Goal: Information Seeking & Learning: Learn about a topic

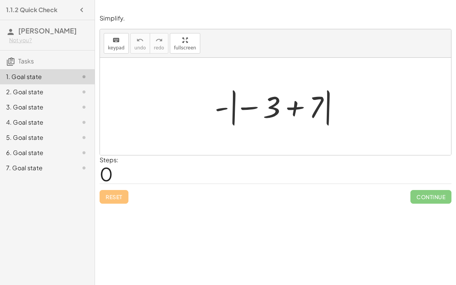
click at [214, 165] on div "Steps: 0" at bounding box center [276, 169] width 352 height 28
click at [294, 108] on div at bounding box center [278, 106] width 135 height 42
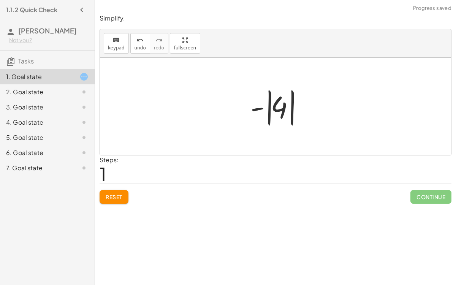
click at [268, 110] on div at bounding box center [278, 106] width 64 height 42
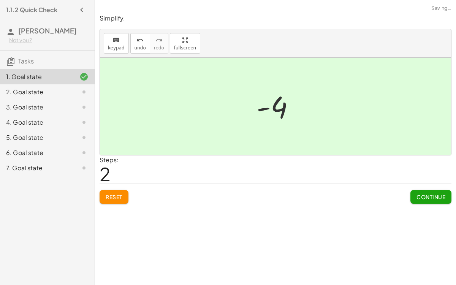
click at [428, 197] on span "Continue" at bounding box center [430, 196] width 29 height 7
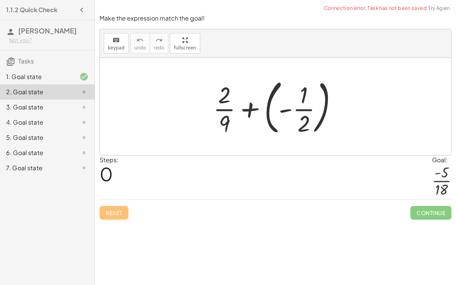
click at [285, 107] on div at bounding box center [278, 106] width 138 height 63
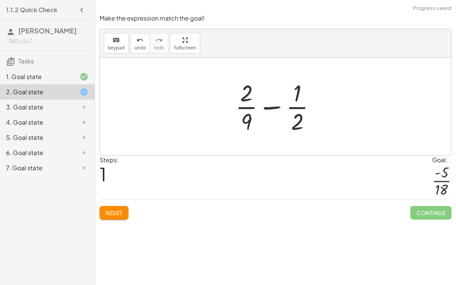
click at [266, 107] on div at bounding box center [278, 106] width 94 height 58
click at [249, 97] on div at bounding box center [278, 106] width 94 height 58
click at [247, 117] on div at bounding box center [278, 106] width 94 height 58
click at [296, 109] on div at bounding box center [278, 106] width 94 height 58
click at [249, 106] on div at bounding box center [278, 106] width 94 height 58
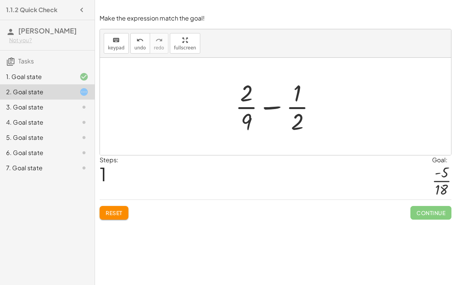
click at [120, 207] on button "Reset" at bounding box center [114, 213] width 29 height 14
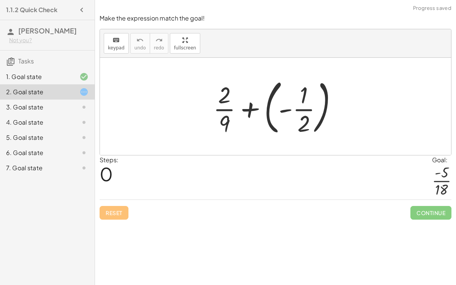
click at [298, 108] on div at bounding box center [278, 106] width 138 height 63
click at [283, 108] on div at bounding box center [278, 106] width 138 height 63
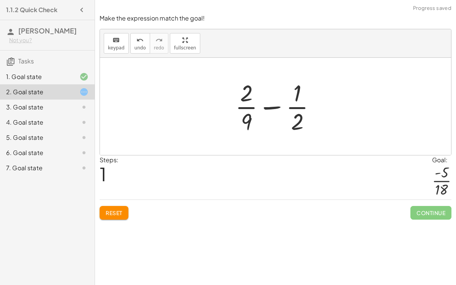
click at [269, 106] on div at bounding box center [278, 106] width 94 height 58
click at [246, 94] on div at bounding box center [278, 106] width 94 height 58
drag, startPoint x: 246, startPoint y: 94, endPoint x: 294, endPoint y: 94, distance: 48.2
click at [294, 94] on div at bounding box center [278, 106] width 94 height 58
click at [119, 215] on button "Reset" at bounding box center [114, 213] width 29 height 14
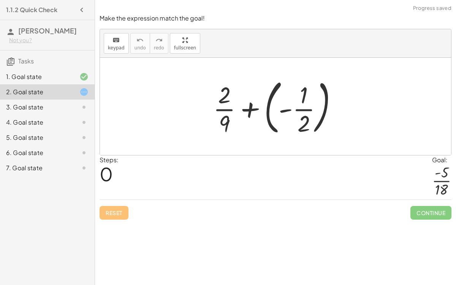
click at [224, 129] on div at bounding box center [278, 106] width 138 height 63
click at [223, 107] on div at bounding box center [278, 106] width 138 height 63
click at [246, 109] on div at bounding box center [278, 106] width 138 height 63
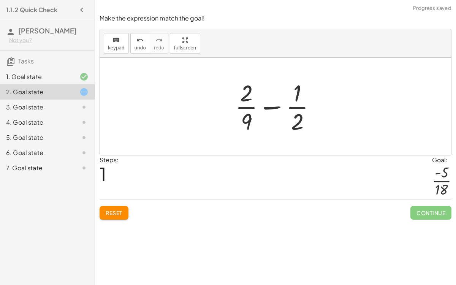
click at [271, 103] on div at bounding box center [278, 106] width 94 height 58
click at [296, 107] on div at bounding box center [278, 106] width 94 height 58
click at [296, 98] on div at bounding box center [278, 106] width 94 height 58
drag, startPoint x: 298, startPoint y: 117, endPoint x: 295, endPoint y: 90, distance: 27.4
click at [295, 90] on div at bounding box center [278, 106] width 94 height 58
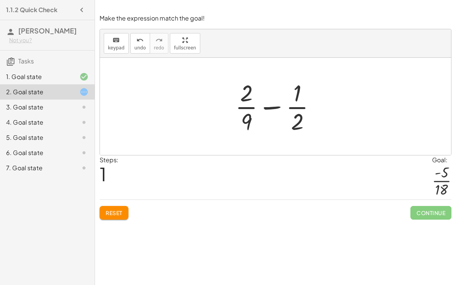
click at [114, 212] on span "Reset" at bounding box center [114, 212] width 17 height 7
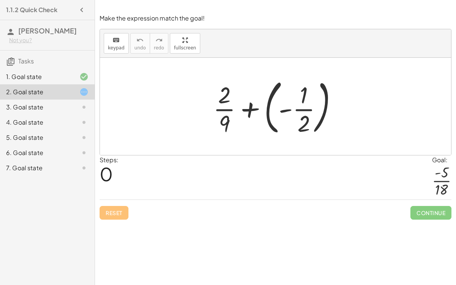
click at [324, 126] on div at bounding box center [278, 106] width 138 height 63
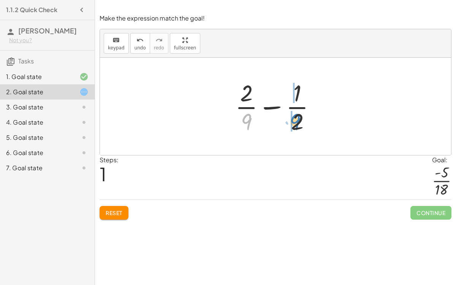
drag, startPoint x: 250, startPoint y: 123, endPoint x: 299, endPoint y: 123, distance: 49.0
click at [299, 123] on div at bounding box center [278, 106] width 94 height 58
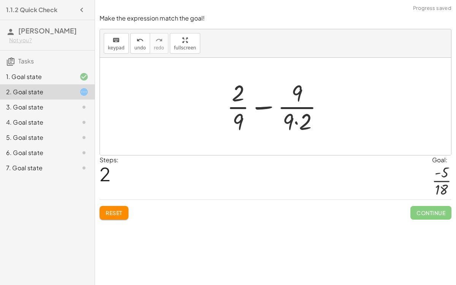
click at [295, 125] on div at bounding box center [278, 106] width 111 height 58
drag, startPoint x: 308, startPoint y: 116, endPoint x: 238, endPoint y: 120, distance: 70.0
click at [238, 120] on div at bounding box center [278, 106] width 111 height 58
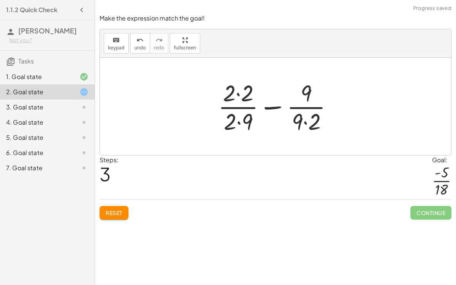
click at [242, 117] on div at bounding box center [278, 106] width 128 height 58
click at [244, 94] on div at bounding box center [278, 106] width 128 height 58
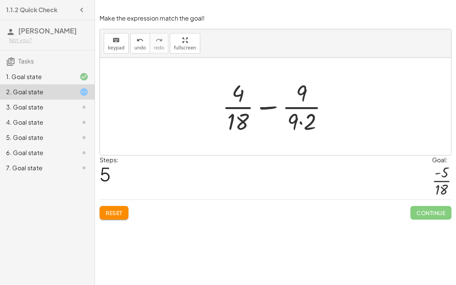
click at [299, 123] on div at bounding box center [278, 106] width 120 height 58
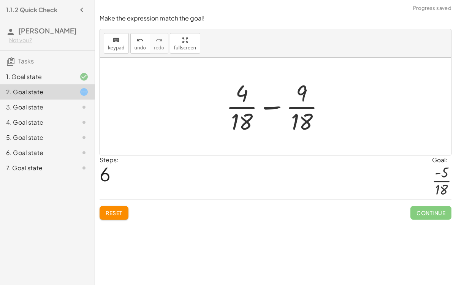
click at [282, 109] on div at bounding box center [278, 106] width 112 height 58
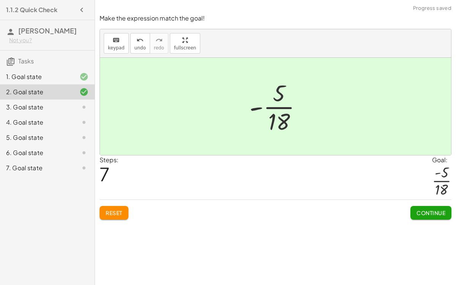
click at [425, 211] on span "Continue" at bounding box center [430, 212] width 29 height 7
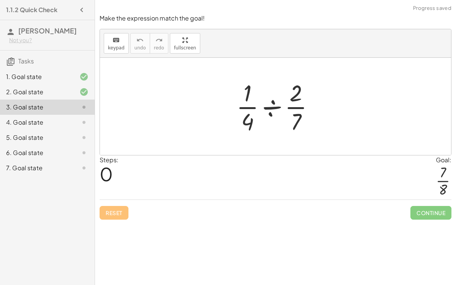
click at [268, 103] on div at bounding box center [278, 106] width 92 height 58
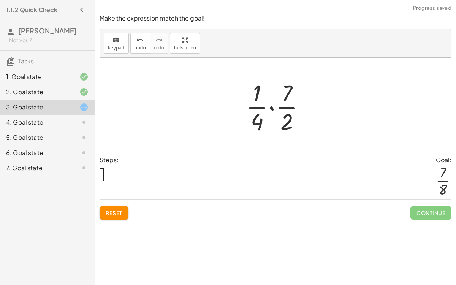
click at [258, 104] on div at bounding box center [278, 106] width 73 height 58
click at [270, 107] on div at bounding box center [278, 106] width 73 height 58
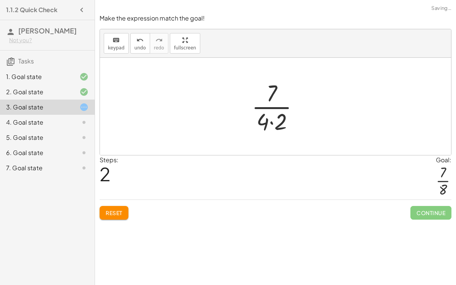
click at [269, 120] on div at bounding box center [278, 106] width 61 height 58
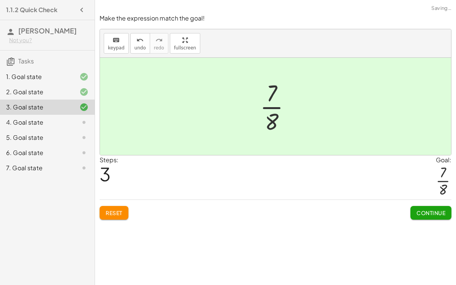
click at [408, 210] on div "Reset Continue" at bounding box center [276, 209] width 352 height 20
click at [423, 214] on span "Continue" at bounding box center [430, 212] width 29 height 7
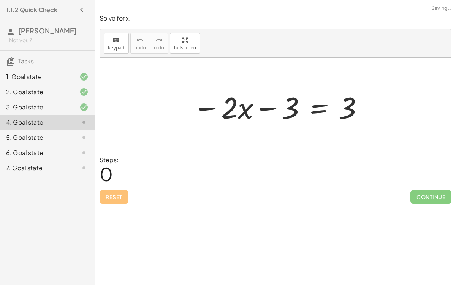
click at [266, 108] on div at bounding box center [278, 106] width 179 height 39
click at [201, 108] on div at bounding box center [278, 106] width 179 height 39
click at [317, 109] on div at bounding box center [278, 106] width 179 height 39
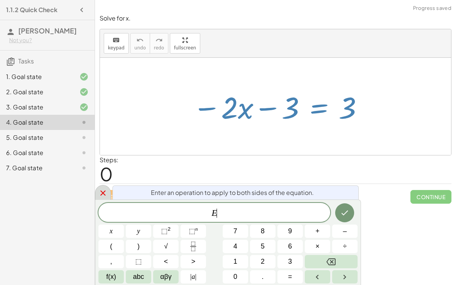
click at [98, 193] on icon at bounding box center [102, 192] width 9 height 9
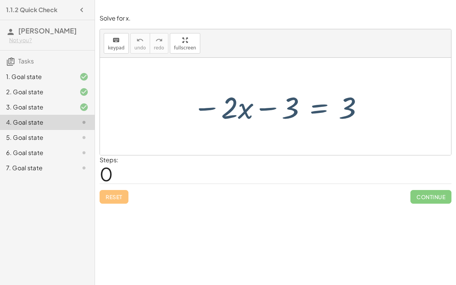
click at [115, 198] on div "Reset Continue" at bounding box center [276, 193] width 352 height 20
click at [350, 108] on div at bounding box center [278, 106] width 179 height 39
click at [277, 105] on div at bounding box center [278, 106] width 179 height 39
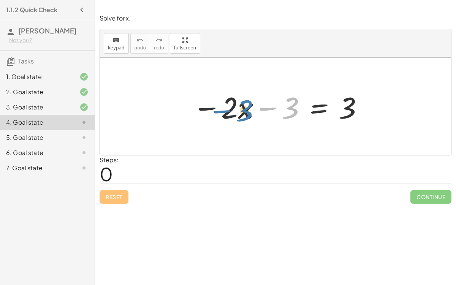
drag, startPoint x: 290, startPoint y: 110, endPoint x: 244, endPoint y: 112, distance: 46.0
click at [244, 112] on div at bounding box center [278, 106] width 179 height 39
drag, startPoint x: 347, startPoint y: 111, endPoint x: 284, endPoint y: 111, distance: 62.3
click at [284, 111] on div at bounding box center [278, 106] width 179 height 39
drag, startPoint x: 286, startPoint y: 109, endPoint x: 335, endPoint y: 109, distance: 49.8
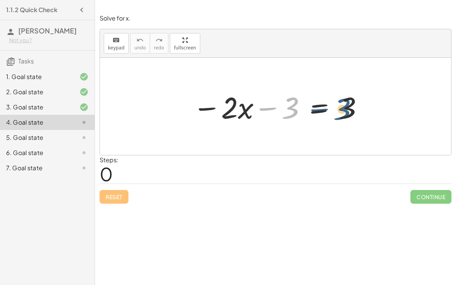
click at [335, 109] on div at bounding box center [278, 106] width 179 height 39
click at [212, 107] on div at bounding box center [278, 106] width 179 height 39
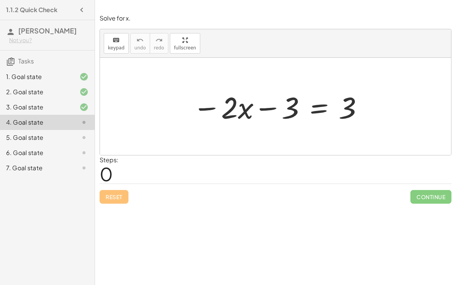
click at [212, 107] on div at bounding box center [278, 106] width 179 height 39
drag, startPoint x: 231, startPoint y: 97, endPoint x: 271, endPoint y: 95, distance: 39.9
click at [271, 95] on div at bounding box center [278, 106] width 179 height 39
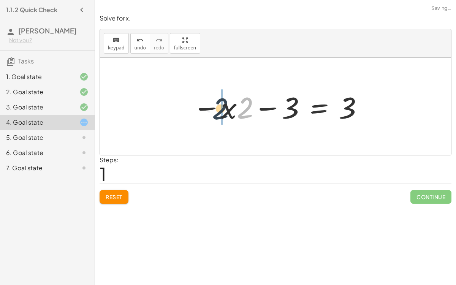
drag, startPoint x: 243, startPoint y: 107, endPoint x: 219, endPoint y: 109, distance: 24.0
click at [219, 109] on div at bounding box center [278, 106] width 179 height 39
click at [116, 192] on button "Reset" at bounding box center [114, 197] width 29 height 14
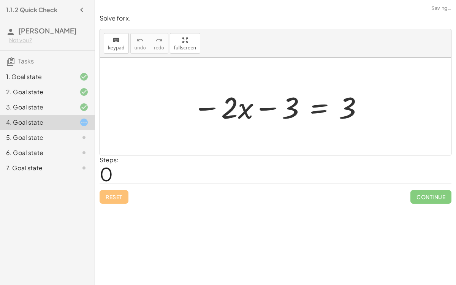
click at [207, 106] on div at bounding box center [278, 106] width 179 height 39
click at [258, 107] on div at bounding box center [278, 106] width 179 height 39
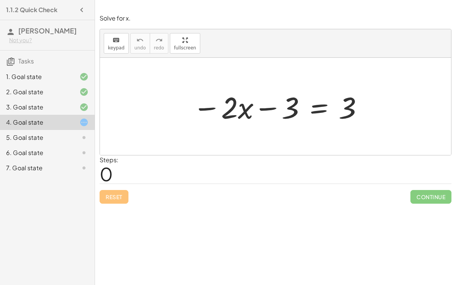
click at [288, 104] on div at bounding box center [278, 106] width 179 height 39
click at [314, 109] on div at bounding box center [278, 106] width 179 height 39
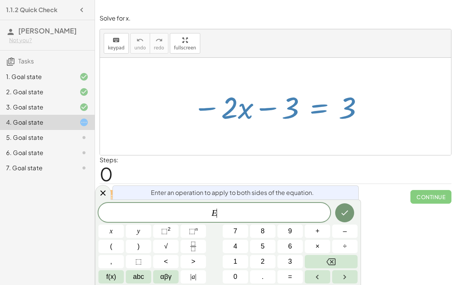
click at [314, 109] on div at bounding box center [278, 106] width 179 height 39
click at [342, 212] on icon "Done" at bounding box center [344, 212] width 9 height 9
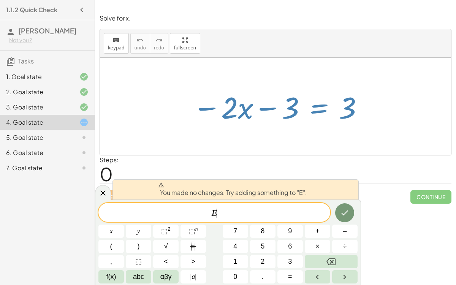
click at [267, 209] on span "E ​" at bounding box center [214, 213] width 232 height 11
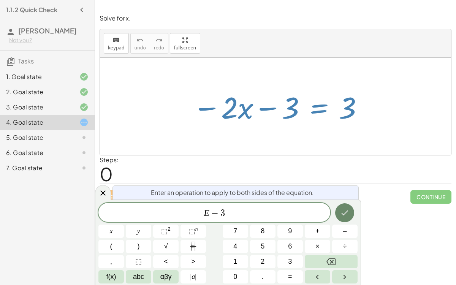
click at [349, 215] on icon "Done" at bounding box center [344, 212] width 9 height 9
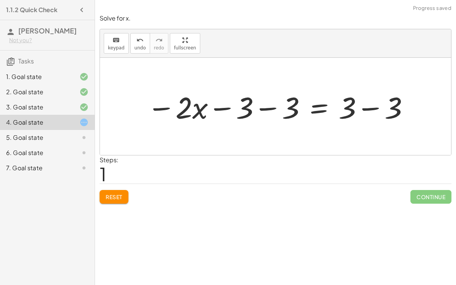
click at [289, 99] on div at bounding box center [278, 106] width 270 height 39
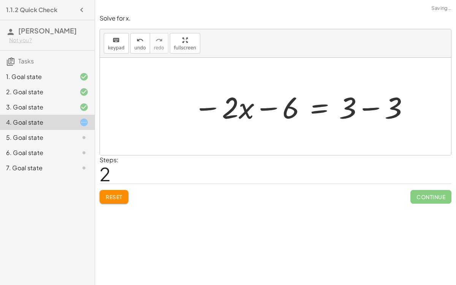
click at [348, 108] on div at bounding box center [302, 106] width 224 height 39
click at [368, 104] on div at bounding box center [302, 106] width 224 height 39
click at [270, 106] on div at bounding box center [278, 106] width 176 height 39
click at [208, 107] on div at bounding box center [278, 106] width 176 height 39
click at [317, 108] on div at bounding box center [278, 106] width 176 height 39
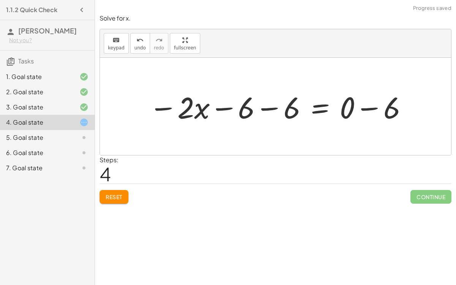
click at [292, 106] on div at bounding box center [278, 106] width 267 height 39
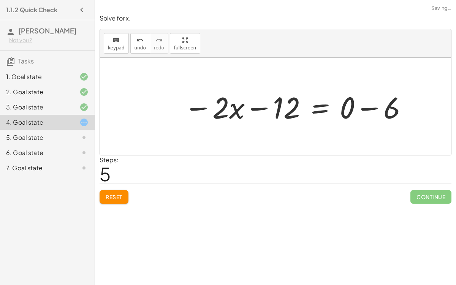
click at [393, 106] on div at bounding box center [296, 106] width 232 height 39
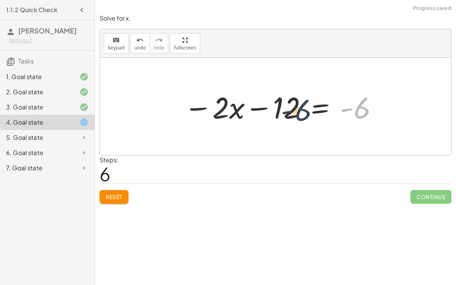
drag, startPoint x: 362, startPoint y: 109, endPoint x: 283, endPoint y: 111, distance: 79.0
click at [283, 111] on div at bounding box center [281, 106] width 202 height 39
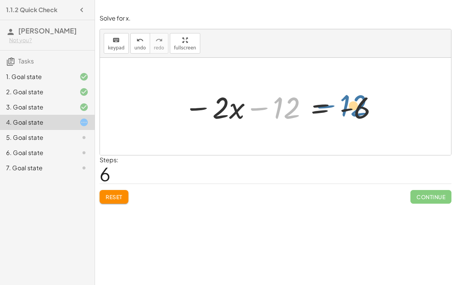
drag, startPoint x: 282, startPoint y: 106, endPoint x: 346, endPoint y: 103, distance: 63.5
click at [346, 103] on div at bounding box center [281, 106] width 202 height 39
click at [229, 110] on div at bounding box center [281, 106] width 202 height 39
click at [114, 194] on span "Reset" at bounding box center [114, 196] width 17 height 7
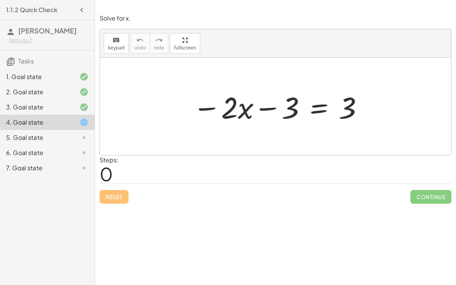
click at [319, 106] on div at bounding box center [278, 106] width 179 height 39
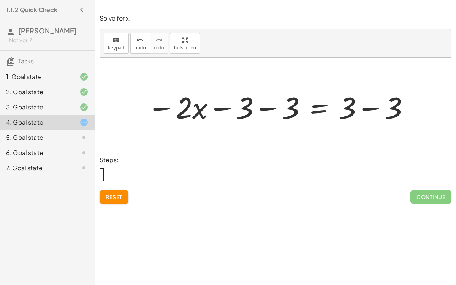
click at [223, 104] on div at bounding box center [278, 106] width 270 height 39
click at [267, 106] on div at bounding box center [278, 106] width 270 height 39
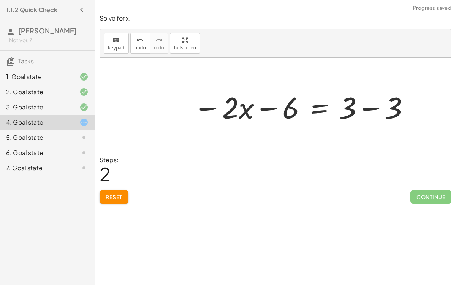
click at [267, 106] on div at bounding box center [302, 106] width 224 height 39
click at [368, 109] on div at bounding box center [302, 106] width 224 height 39
click at [274, 106] on div at bounding box center [278, 106] width 176 height 39
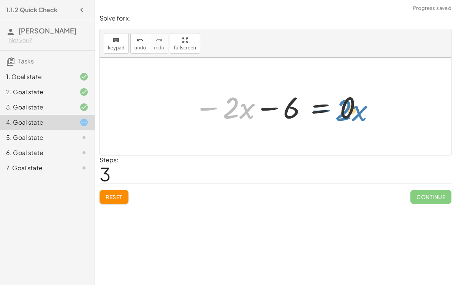
drag, startPoint x: 207, startPoint y: 108, endPoint x: 319, endPoint y: 108, distance: 112.4
click at [319, 108] on div at bounding box center [278, 106] width 176 height 39
click at [275, 108] on div at bounding box center [278, 106] width 176 height 39
click at [104, 198] on button "Reset" at bounding box center [114, 197] width 29 height 14
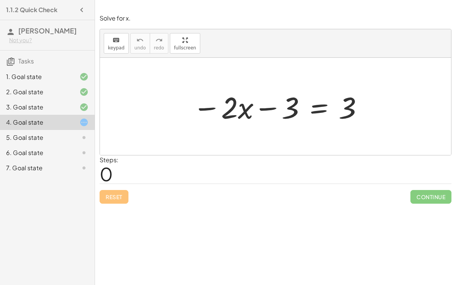
click at [278, 109] on div at bounding box center [278, 106] width 179 height 39
click at [341, 101] on div at bounding box center [278, 106] width 179 height 39
click at [297, 102] on div at bounding box center [278, 106] width 179 height 39
click at [284, 104] on div at bounding box center [278, 106] width 179 height 39
drag, startPoint x: 294, startPoint y: 106, endPoint x: 343, endPoint y: 106, distance: 49.0
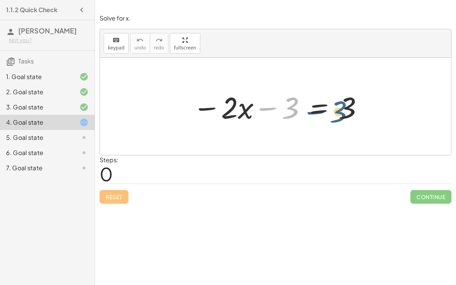
click at [343, 106] on div at bounding box center [278, 106] width 179 height 39
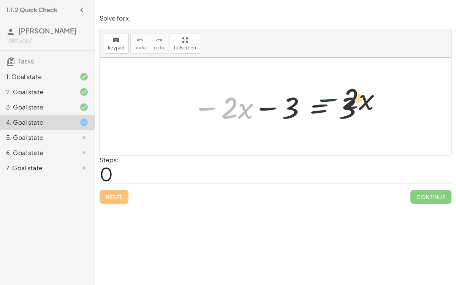
drag, startPoint x: 204, startPoint y: 103, endPoint x: 329, endPoint y: 92, distance: 125.4
click at [329, 92] on div at bounding box center [278, 106] width 179 height 39
drag, startPoint x: 228, startPoint y: 106, endPoint x: 292, endPoint y: 106, distance: 63.8
click at [292, 106] on div at bounding box center [278, 106] width 179 height 39
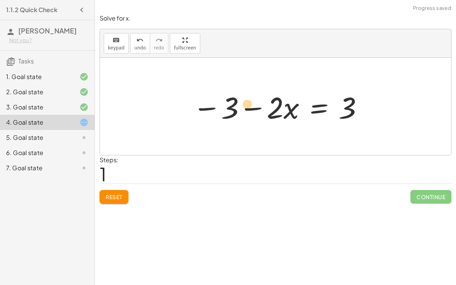
drag, startPoint x: 291, startPoint y: 111, endPoint x: 206, endPoint y: 99, distance: 85.2
click at [206, 99] on div at bounding box center [278, 106] width 179 height 39
click at [100, 196] on button "Reset" at bounding box center [114, 197] width 29 height 14
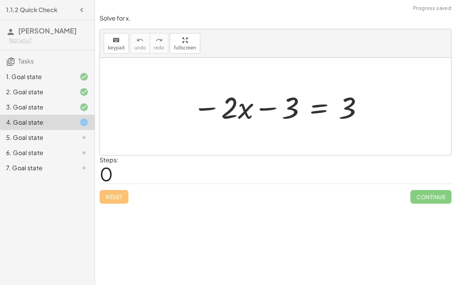
click at [290, 112] on div at bounding box center [278, 106] width 179 height 39
click at [316, 107] on div at bounding box center [278, 106] width 179 height 39
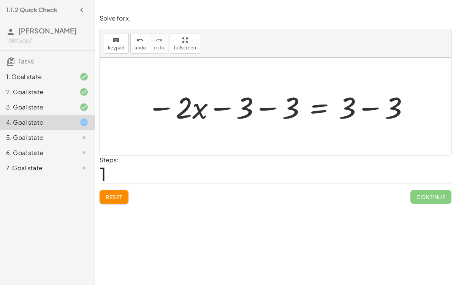
click at [375, 107] on div at bounding box center [278, 106] width 270 height 39
click at [261, 106] on div at bounding box center [254, 106] width 223 height 39
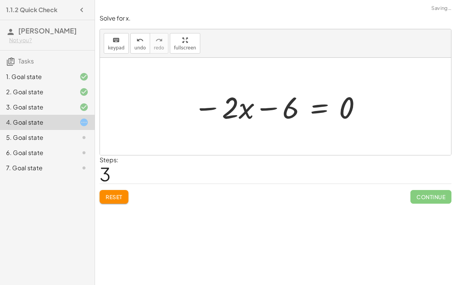
click at [261, 107] on div at bounding box center [278, 106] width 176 height 39
click at [166, 117] on div at bounding box center [275, 106] width 351 height 97
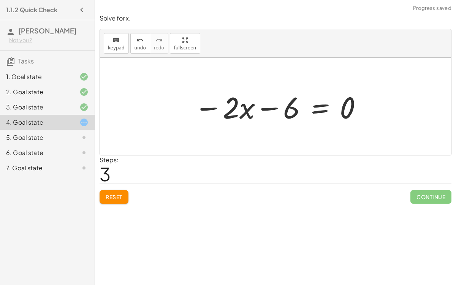
click at [291, 108] on div at bounding box center [278, 106] width 176 height 39
click at [319, 106] on div at bounding box center [278, 106] width 176 height 39
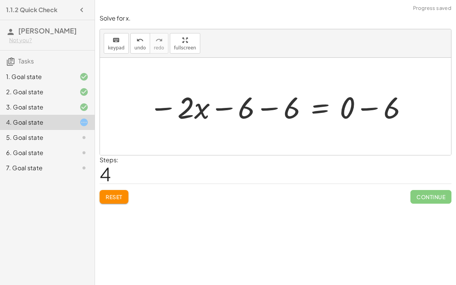
click at [369, 105] on div at bounding box center [278, 106] width 267 height 39
click at [345, 107] on div at bounding box center [263, 106] width 237 height 39
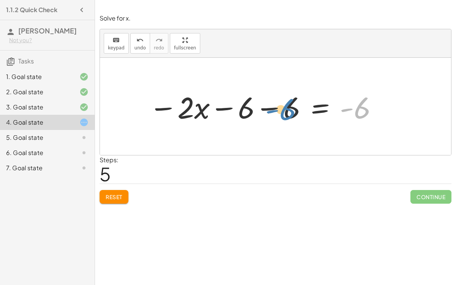
drag, startPoint x: 344, startPoint y: 108, endPoint x: 269, endPoint y: 109, distance: 74.4
click at [269, 109] on div at bounding box center [263, 106] width 237 height 39
click at [265, 107] on div at bounding box center [263, 106] width 237 height 39
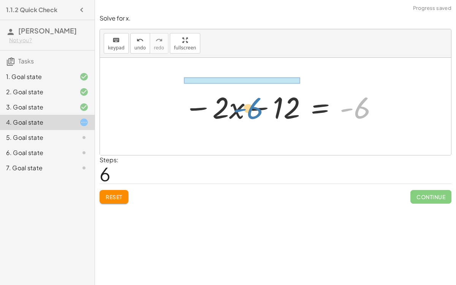
drag, startPoint x: 357, startPoint y: 108, endPoint x: 253, endPoint y: 106, distance: 104.1
click at [253, 106] on div at bounding box center [281, 106] width 202 height 39
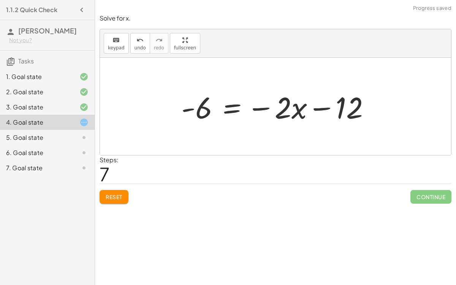
click at [235, 109] on div at bounding box center [278, 106] width 202 height 39
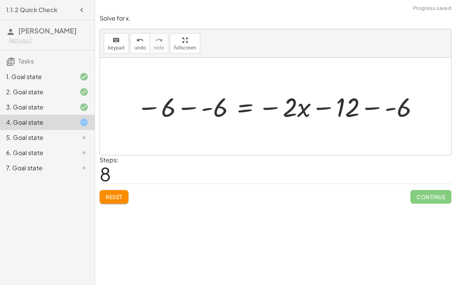
click at [188, 103] on div at bounding box center [278, 106] width 291 height 35
click at [201, 106] on div at bounding box center [284, 106] width 279 height 35
click at [273, 108] on div at bounding box center [320, 106] width 218 height 35
click at [324, 106] on div at bounding box center [320, 106] width 218 height 35
click at [372, 105] on div at bounding box center [320, 106] width 218 height 35
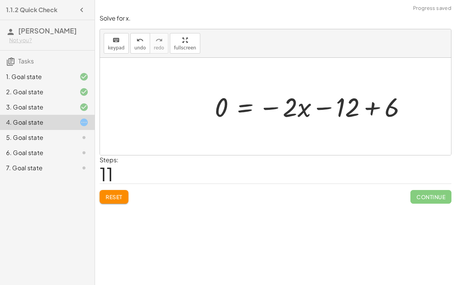
click at [368, 107] on div at bounding box center [313, 106] width 205 height 35
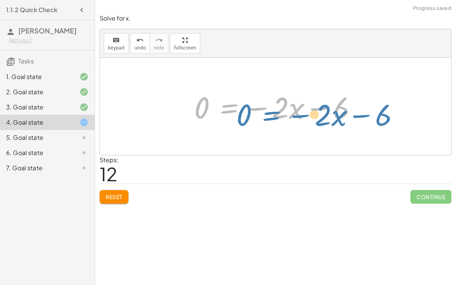
drag, startPoint x: 227, startPoint y: 108, endPoint x: 248, endPoint y: 106, distance: 21.7
click at [248, 106] on div at bounding box center [278, 106] width 176 height 39
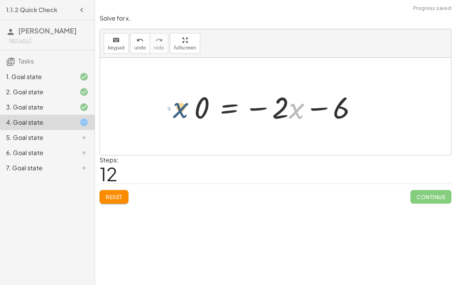
drag, startPoint x: 292, startPoint y: 106, endPoint x: 166, endPoint y: 101, distance: 125.4
click at [166, 101] on div "− · 2 · x − 3 = 3 − · 2 · x − 3 − 3 = + 3 − 3 − · 2 · x − 3 − 3 = 0 − · 2 · x −…" at bounding box center [275, 106] width 351 height 97
drag, startPoint x: 283, startPoint y: 108, endPoint x: 184, endPoint y: 101, distance: 99.0
click at [109, 197] on span "Reset" at bounding box center [114, 196] width 17 height 7
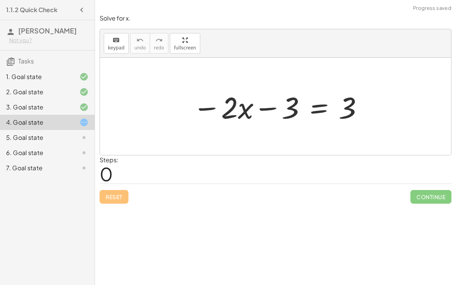
click at [267, 108] on div at bounding box center [278, 106] width 179 height 39
click at [209, 106] on div at bounding box center [278, 106] width 179 height 39
click at [210, 107] on div at bounding box center [278, 106] width 179 height 39
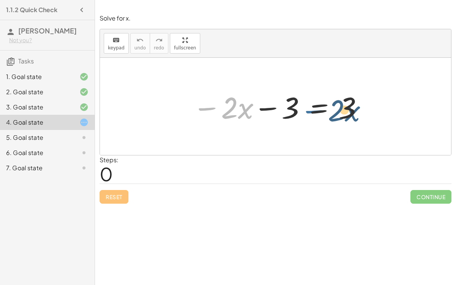
drag, startPoint x: 210, startPoint y: 108, endPoint x: 319, endPoint y: 106, distance: 108.6
click at [319, 106] on div at bounding box center [278, 106] width 179 height 39
click at [350, 109] on div at bounding box center [278, 106] width 179 height 39
click at [349, 110] on div at bounding box center [278, 106] width 179 height 39
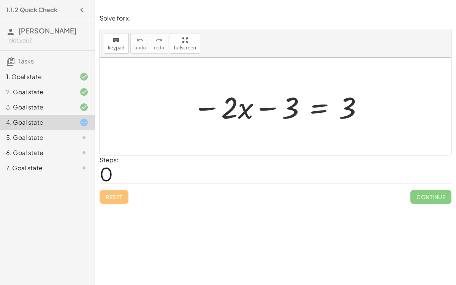
click at [292, 106] on div at bounding box center [278, 106] width 179 height 39
click at [267, 107] on div at bounding box center [278, 106] width 179 height 39
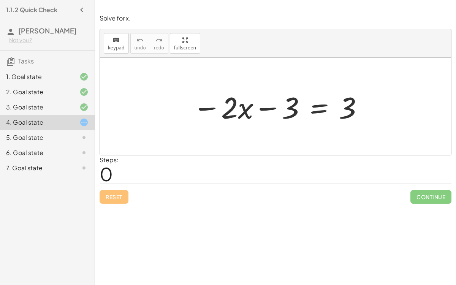
click at [267, 107] on div at bounding box center [278, 106] width 179 height 39
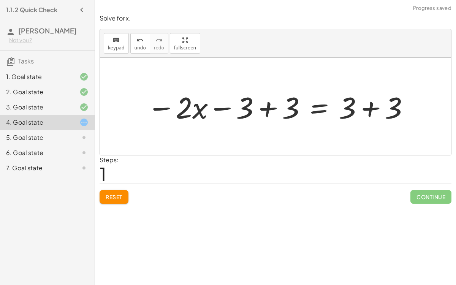
click at [267, 107] on div at bounding box center [278, 106] width 270 height 39
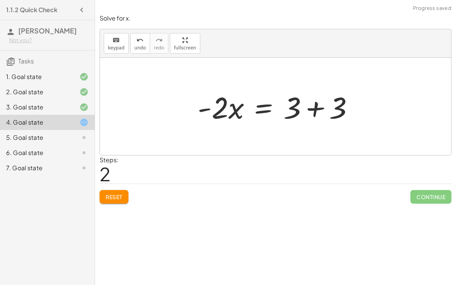
click at [371, 107] on div at bounding box center [275, 106] width 351 height 97
click at [311, 107] on div at bounding box center [279, 106] width 170 height 39
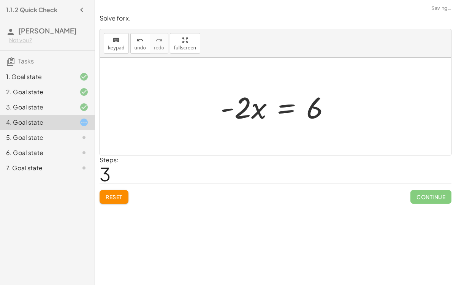
click at [281, 107] on div at bounding box center [277, 106] width 123 height 39
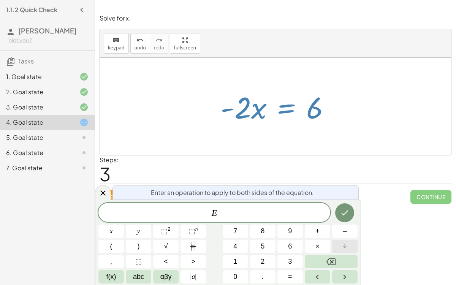
click at [345, 239] on span "÷" at bounding box center [345, 246] width 4 height 10
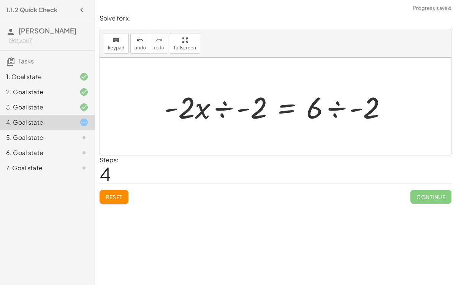
click at [221, 103] on div at bounding box center [278, 106] width 236 height 39
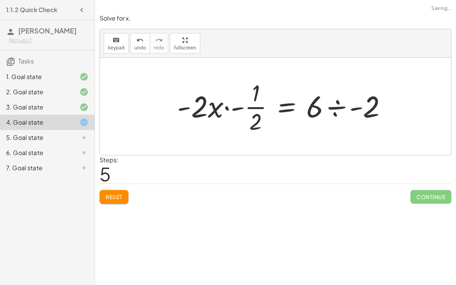
click at [351, 106] on div at bounding box center [284, 106] width 223 height 58
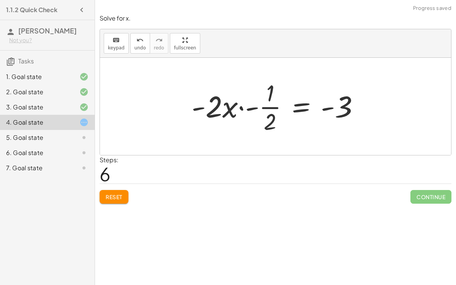
click at [246, 108] on div at bounding box center [279, 106] width 182 height 58
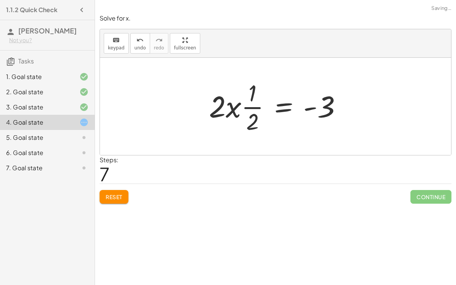
click at [311, 108] on div at bounding box center [278, 106] width 146 height 58
click at [252, 104] on div at bounding box center [278, 106] width 146 height 58
click at [108, 197] on span "Reset" at bounding box center [114, 196] width 17 height 7
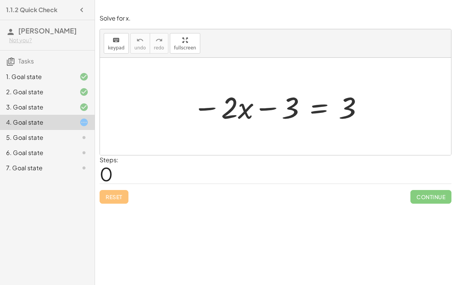
click at [322, 105] on div at bounding box center [278, 106] width 179 height 39
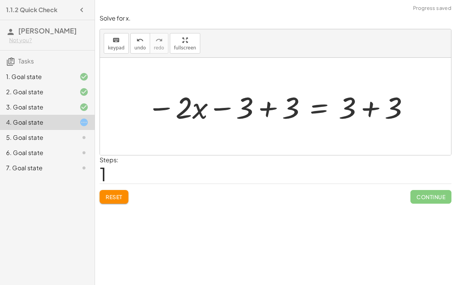
click at [268, 109] on div at bounding box center [278, 106] width 270 height 39
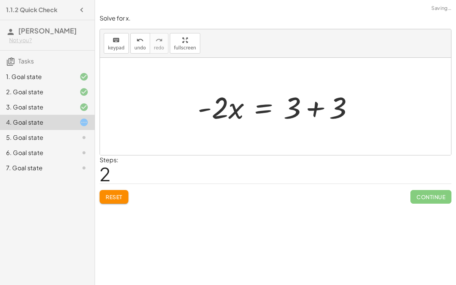
click at [366, 105] on div at bounding box center [275, 106] width 351 height 97
click at [312, 108] on div at bounding box center [279, 106] width 170 height 39
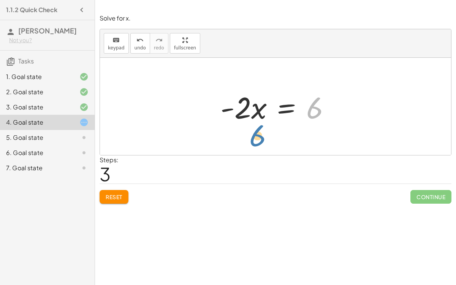
drag, startPoint x: 312, startPoint y: 109, endPoint x: 255, endPoint y: 136, distance: 62.4
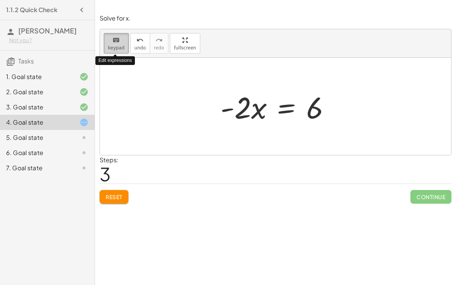
click at [113, 46] on span "keypad" at bounding box center [116, 47] width 17 height 5
click at [115, 42] on icon "keyboard" at bounding box center [115, 40] width 7 height 9
click at [277, 115] on div at bounding box center [277, 106] width 123 height 39
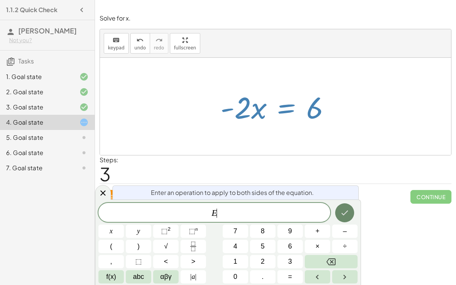
click at [345, 212] on icon "Done" at bounding box center [344, 212] width 9 height 9
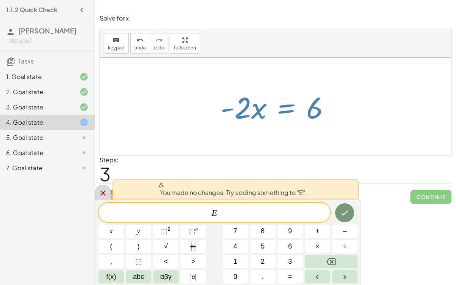
click at [101, 192] on icon at bounding box center [102, 192] width 5 height 5
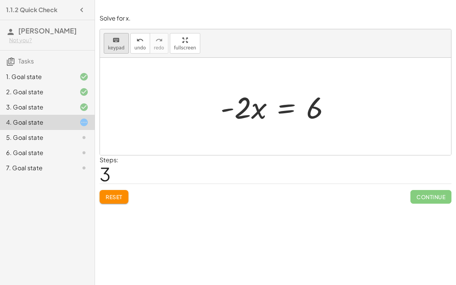
click at [112, 35] on div "keyboard" at bounding box center [116, 39] width 17 height 9
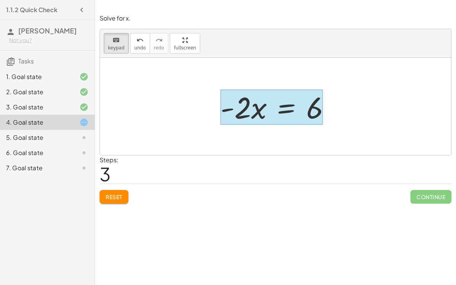
click at [284, 107] on div at bounding box center [271, 107] width 103 height 35
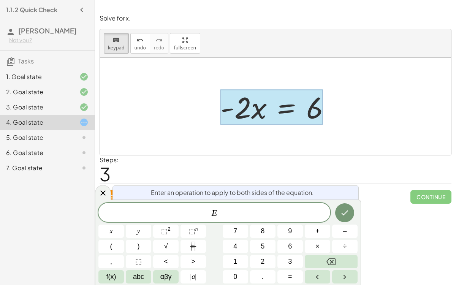
click at [332, 239] on button "÷" at bounding box center [344, 246] width 25 height 13
click at [343, 231] on span "–" at bounding box center [345, 231] width 4 height 10
click at [266, 239] on button "2" at bounding box center [262, 261] width 25 height 13
click at [338, 211] on button "Done" at bounding box center [344, 212] width 19 height 19
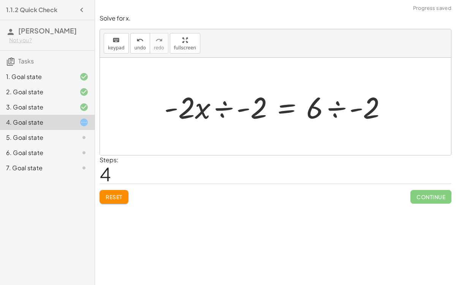
click at [223, 107] on div at bounding box center [278, 106] width 236 height 39
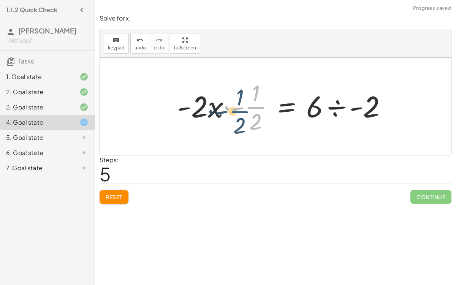
drag, startPoint x: 258, startPoint y: 104, endPoint x: 241, endPoint y: 104, distance: 16.7
click at [241, 104] on div at bounding box center [284, 106] width 223 height 58
click at [258, 104] on div at bounding box center [284, 106] width 223 height 58
click at [258, 106] on div at bounding box center [284, 106] width 223 height 58
click at [334, 107] on div at bounding box center [284, 106] width 223 height 58
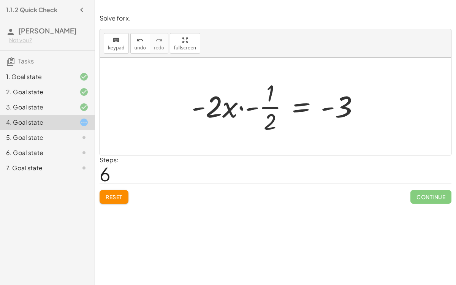
click at [110, 196] on span "Reset" at bounding box center [114, 196] width 17 height 7
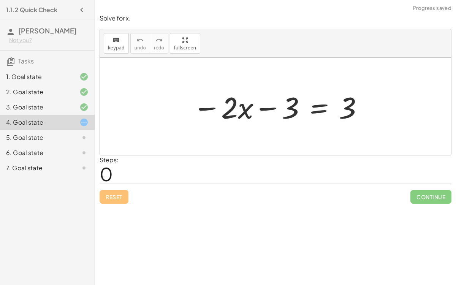
click at [317, 107] on div at bounding box center [278, 106] width 179 height 39
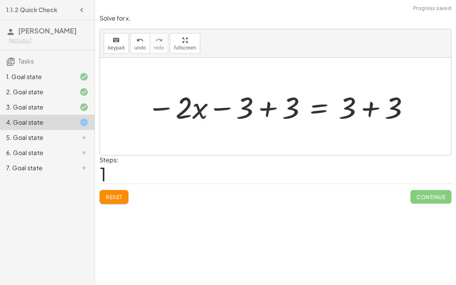
click at [267, 106] on div at bounding box center [278, 106] width 270 height 39
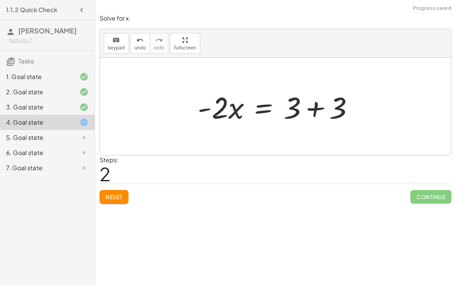
click at [117, 193] on span "Reset" at bounding box center [114, 196] width 17 height 7
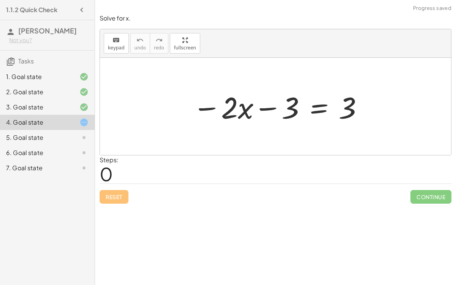
click at [316, 114] on div at bounding box center [278, 106] width 179 height 39
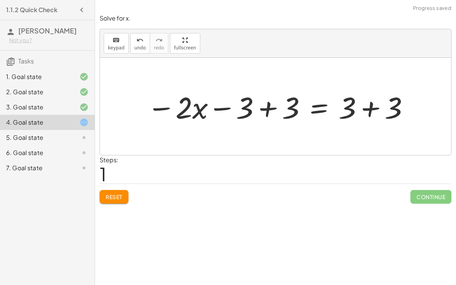
click at [270, 104] on div at bounding box center [278, 106] width 270 height 39
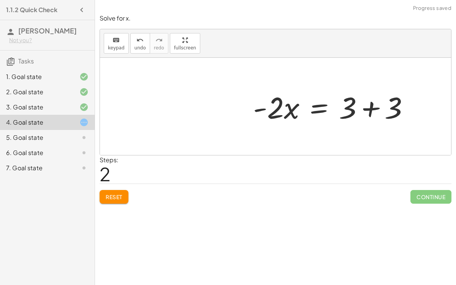
click at [370, 106] on div "− · 2 · x − 3 = 3 − · 2 · x − 3 + 3 = + 3 + 3 − · 2 · x + 0 = + 3 + 3 · 2 · x =…" at bounding box center [275, 106] width 351 height 97
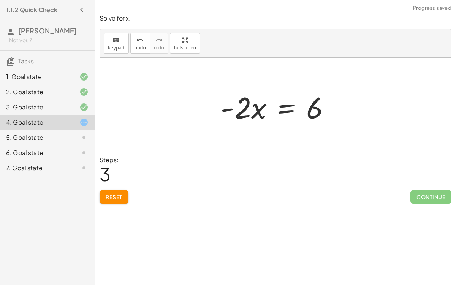
click at [280, 107] on div at bounding box center [277, 106] width 123 height 39
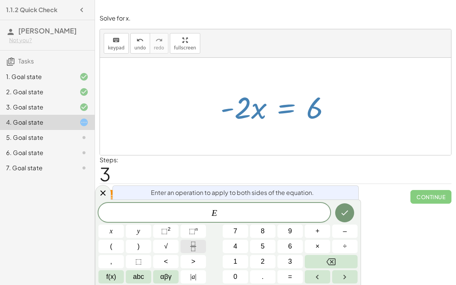
click at [202, 239] on button "Fraction" at bounding box center [192, 246] width 25 height 13
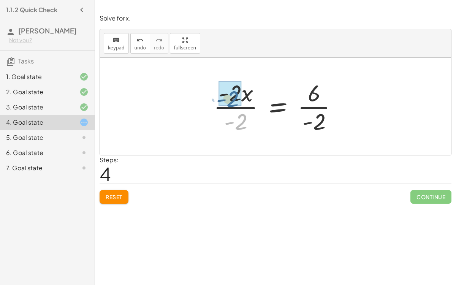
drag, startPoint x: 241, startPoint y: 117, endPoint x: 233, endPoint y: 94, distance: 23.9
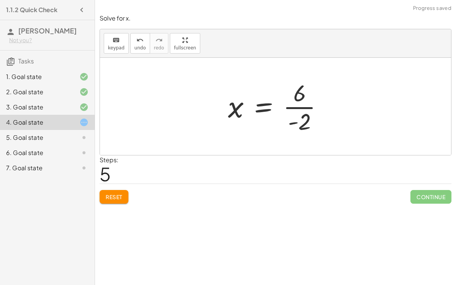
click at [290, 112] on div at bounding box center [278, 106] width 109 height 58
click at [294, 106] on div at bounding box center [278, 106] width 109 height 58
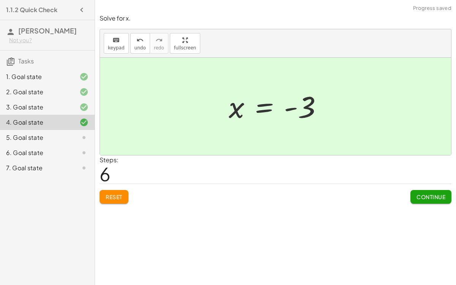
click at [427, 193] on span "Continue" at bounding box center [430, 196] width 29 height 7
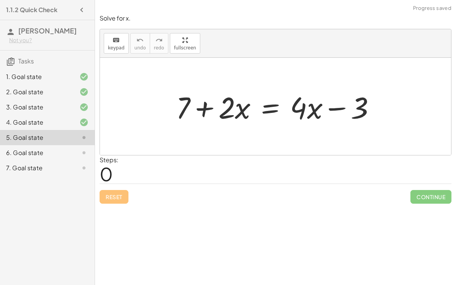
click at [206, 106] on div at bounding box center [278, 106] width 213 height 39
click at [270, 110] on div at bounding box center [278, 106] width 213 height 39
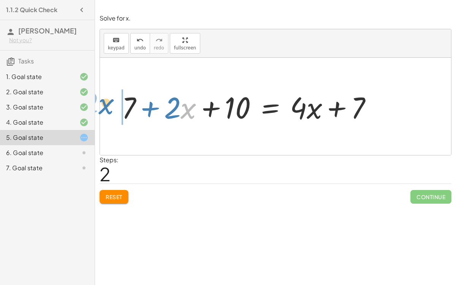
drag, startPoint x: 188, startPoint y: 111, endPoint x: 111, endPoint y: 109, distance: 76.7
click at [111, 109] on div "+ 7 + · 2 · x = + · 4 · x − 3 + 7 + · 2 · x + 10 = + · 4 · x − 3 + 10 · x + · 2…" at bounding box center [246, 106] width 273 height 43
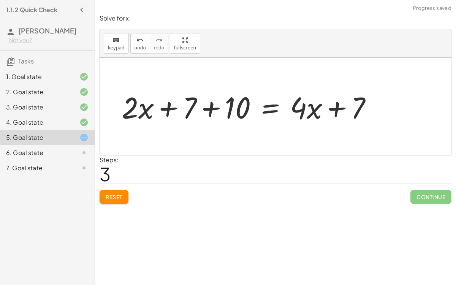
click at [198, 109] on div at bounding box center [250, 106] width 264 height 39
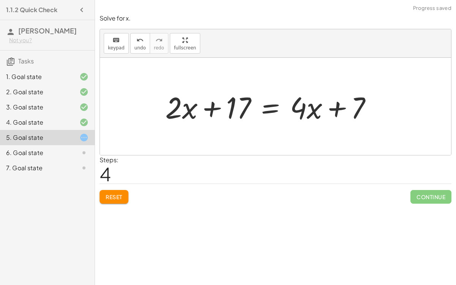
click at [263, 110] on div at bounding box center [271, 106] width 220 height 39
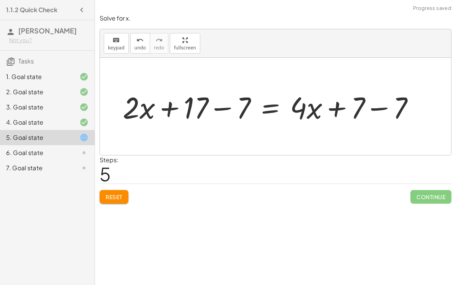
click at [211, 113] on div at bounding box center [271, 106] width 305 height 39
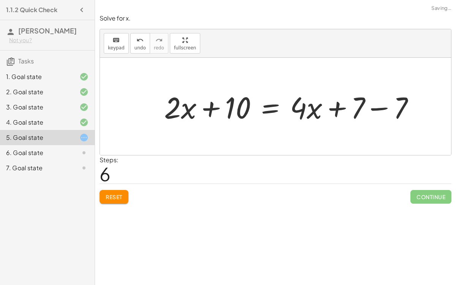
click at [382, 104] on div at bounding box center [292, 106] width 264 height 39
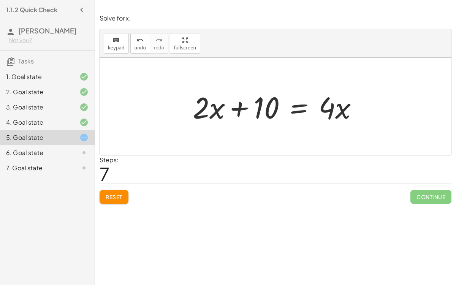
click at [297, 106] on div at bounding box center [278, 106] width 179 height 39
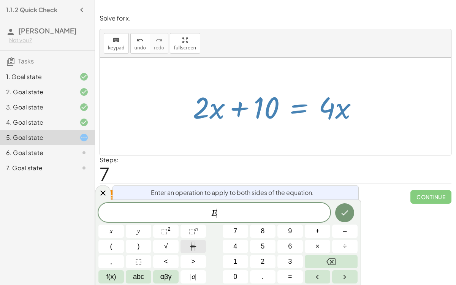
click at [190, 239] on icon "Fraction" at bounding box center [192, 246] width 9 height 9
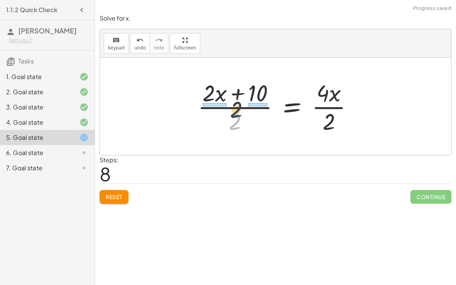
drag, startPoint x: 233, startPoint y: 117, endPoint x: 232, endPoint y: 91, distance: 25.5
click at [232, 91] on div at bounding box center [278, 106] width 169 height 58
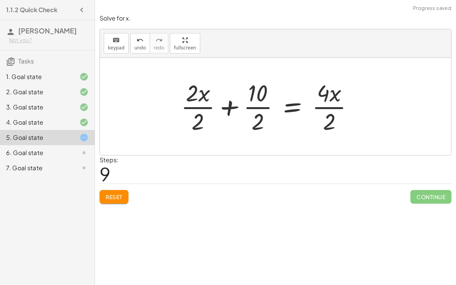
click at [258, 92] on div at bounding box center [270, 106] width 186 height 58
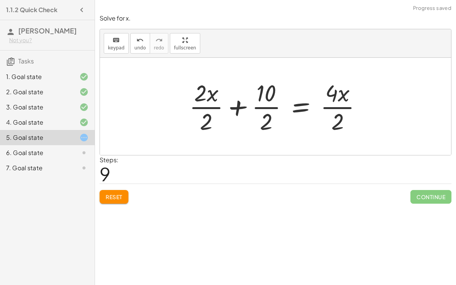
click at [261, 106] on div at bounding box center [278, 106] width 186 height 58
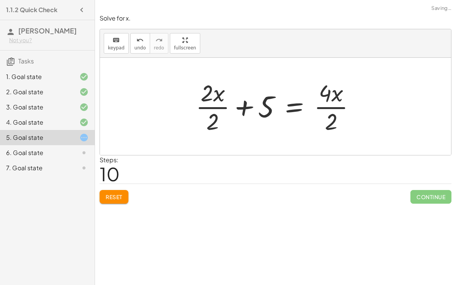
click at [218, 110] on div at bounding box center [278, 106] width 173 height 58
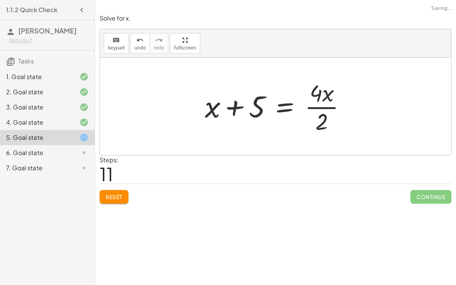
click at [321, 116] on div at bounding box center [278, 106] width 155 height 58
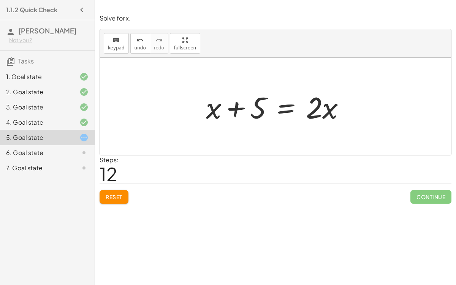
click at [282, 113] on div at bounding box center [278, 106] width 153 height 39
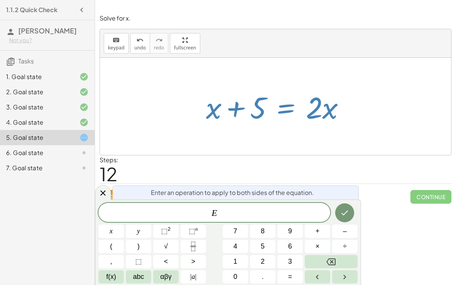
drag, startPoint x: 241, startPoint y: 114, endPoint x: 274, endPoint y: 98, distance: 36.2
click at [274, 98] on div at bounding box center [278, 106] width 153 height 39
drag, startPoint x: 257, startPoint y: 108, endPoint x: 268, endPoint y: 107, distance: 11.1
click at [268, 107] on div at bounding box center [278, 106] width 153 height 39
click at [102, 190] on icon at bounding box center [102, 192] width 9 height 9
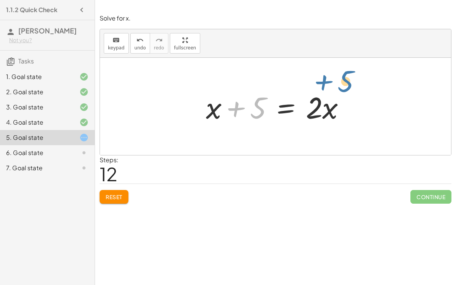
drag, startPoint x: 224, startPoint y: 112, endPoint x: 327, endPoint y: 106, distance: 103.1
click at [327, 106] on div at bounding box center [278, 106] width 153 height 39
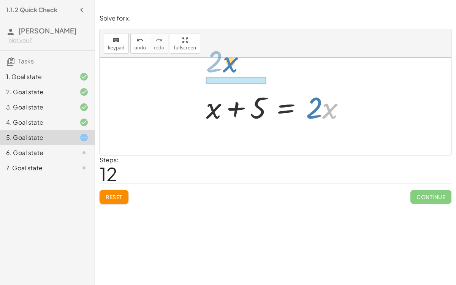
drag, startPoint x: 325, startPoint y: 111, endPoint x: 210, endPoint y: 92, distance: 116.1
click at [210, 92] on div at bounding box center [278, 106] width 153 height 39
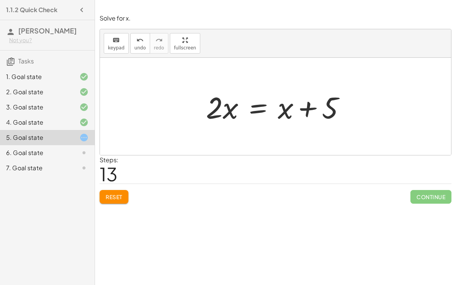
click at [261, 109] on div at bounding box center [278, 106] width 153 height 39
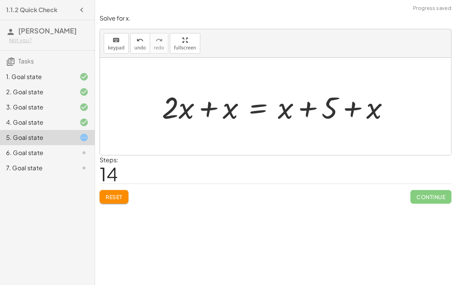
click at [200, 109] on div at bounding box center [278, 106] width 241 height 39
click at [311, 110] on div at bounding box center [299, 106] width 197 height 39
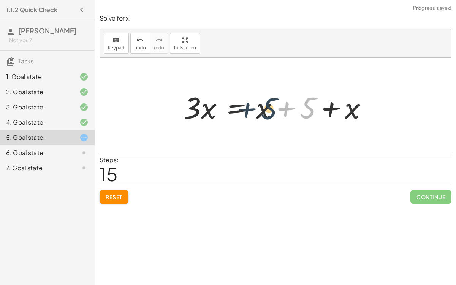
drag, startPoint x: 303, startPoint y: 105, endPoint x: 258, endPoint y: 107, distance: 44.8
click at [258, 107] on div at bounding box center [278, 106] width 197 height 39
click at [297, 108] on div at bounding box center [278, 106] width 197 height 39
click at [321, 109] on div at bounding box center [278, 106] width 197 height 39
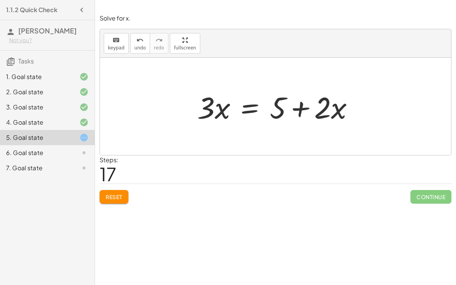
click at [276, 98] on div at bounding box center [278, 106] width 170 height 39
drag, startPoint x: 335, startPoint y: 114, endPoint x: 268, endPoint y: 112, distance: 67.3
click at [268, 112] on div at bounding box center [278, 106] width 170 height 39
click at [250, 108] on div at bounding box center [278, 106] width 170 height 39
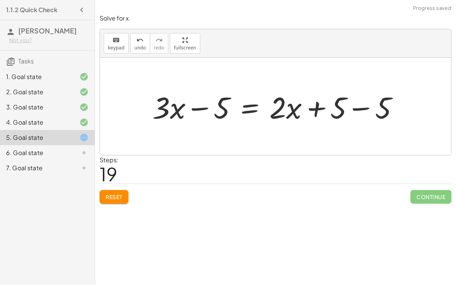
click at [219, 110] on div at bounding box center [279, 106] width 260 height 39
click at [352, 101] on div at bounding box center [279, 106] width 260 height 39
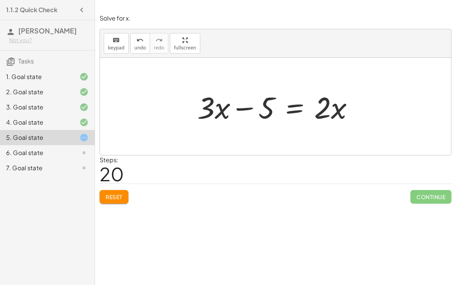
click at [294, 111] on div at bounding box center [278, 106] width 170 height 39
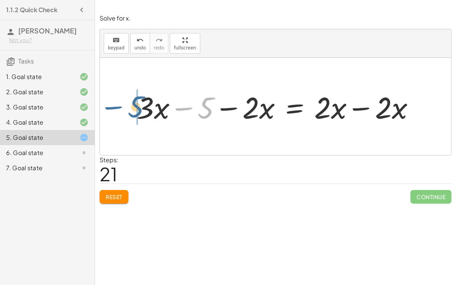
drag, startPoint x: 209, startPoint y: 110, endPoint x: 140, endPoint y: 112, distance: 69.1
click at [140, 112] on div at bounding box center [279, 106] width 292 height 39
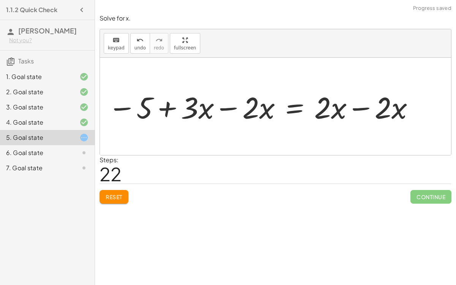
click at [211, 114] on div at bounding box center [261, 106] width 315 height 39
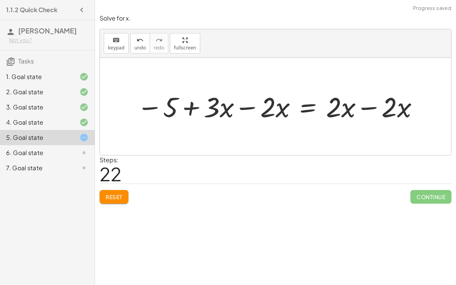
click at [236, 108] on div at bounding box center [278, 106] width 291 height 36
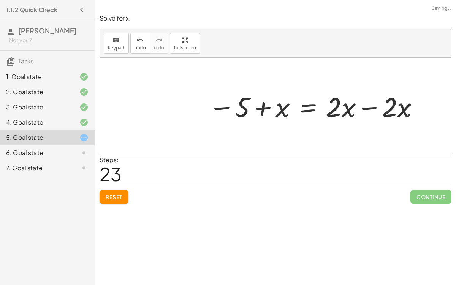
click at [370, 103] on div at bounding box center [314, 106] width 219 height 36
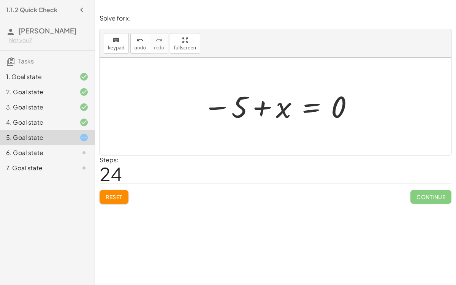
click at [314, 107] on div at bounding box center [278, 107] width 159 height 38
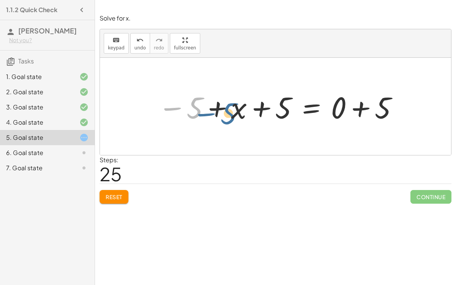
drag, startPoint x: 198, startPoint y: 103, endPoint x: 233, endPoint y: 104, distance: 35.0
click at [233, 104] on div at bounding box center [278, 106] width 248 height 39
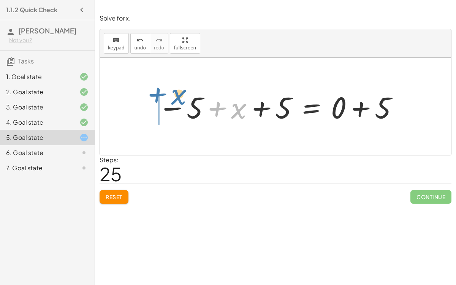
drag, startPoint x: 217, startPoint y: 106, endPoint x: 149, endPoint y: 92, distance: 70.3
click at [149, 92] on div "+ 7 + · 2 · x = + · 4 · x − 3 + 7 + · 2 · x + 10 = + · 4 · x − 3 + 10 + 7 + · 2…" at bounding box center [276, 106] width 258 height 43
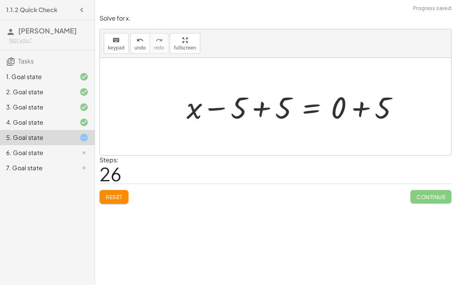
click at [246, 103] on div at bounding box center [295, 106] width 225 height 39
click at [258, 108] on div at bounding box center [295, 106] width 225 height 39
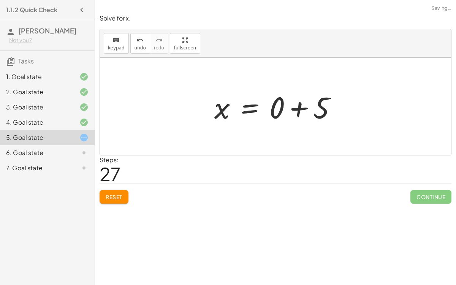
click at [358, 111] on div at bounding box center [275, 106] width 351 height 97
click at [300, 114] on div at bounding box center [278, 106] width 136 height 39
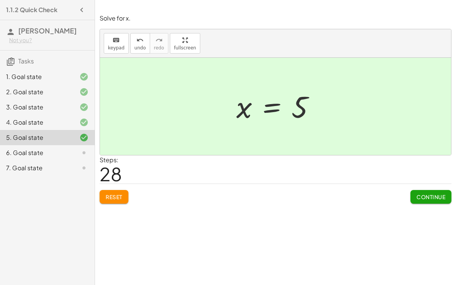
click at [0, 145] on div "4. Goal state" at bounding box center [47, 152] width 95 height 15
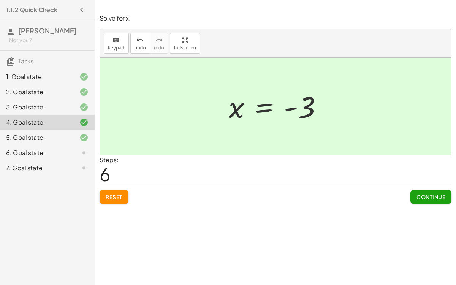
click at [62, 138] on div "5. Goal state" at bounding box center [36, 137] width 61 height 9
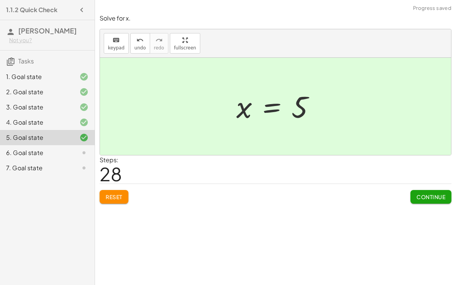
click at [60, 145] on div "4. Goal state" at bounding box center [47, 152] width 95 height 15
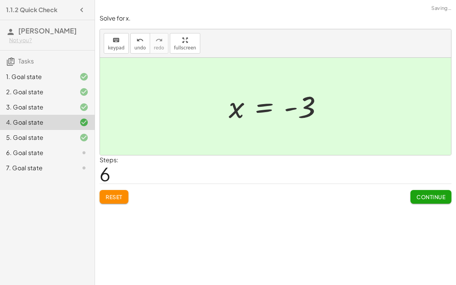
click at [60, 136] on div "5. Goal state" at bounding box center [36, 137] width 61 height 9
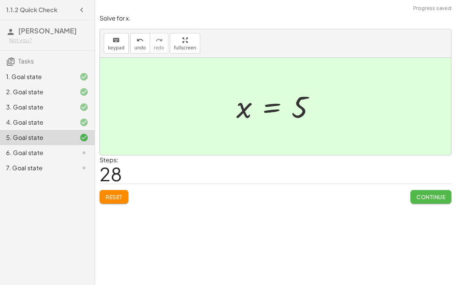
click at [420, 194] on span "Continue" at bounding box center [430, 196] width 29 height 7
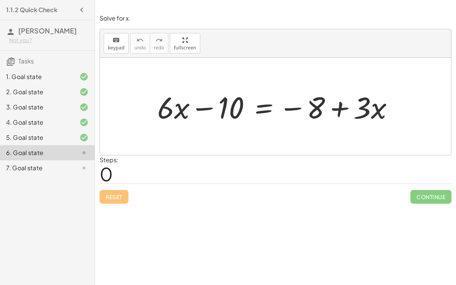
click at [258, 107] on div at bounding box center [278, 106] width 250 height 39
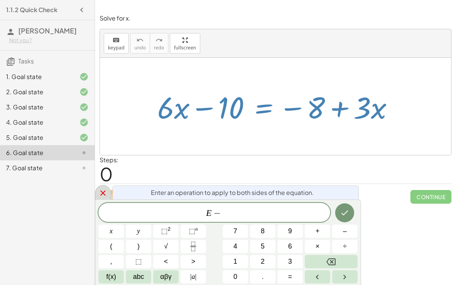
click at [101, 188] on icon at bounding box center [102, 192] width 9 height 9
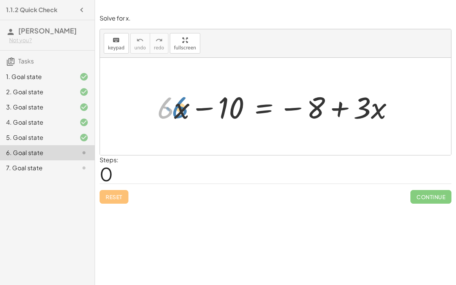
drag, startPoint x: 158, startPoint y: 102, endPoint x: 152, endPoint y: 100, distance: 7.0
click at [152, 100] on div "· 6 + · 6 · x − 10 = − 8 + · 3 · x" at bounding box center [275, 106] width 259 height 43
click at [207, 107] on div at bounding box center [278, 106] width 250 height 39
click at [335, 103] on div at bounding box center [278, 106] width 250 height 39
click at [260, 109] on div at bounding box center [278, 106] width 250 height 39
